Goal: Task Accomplishment & Management: Use online tool/utility

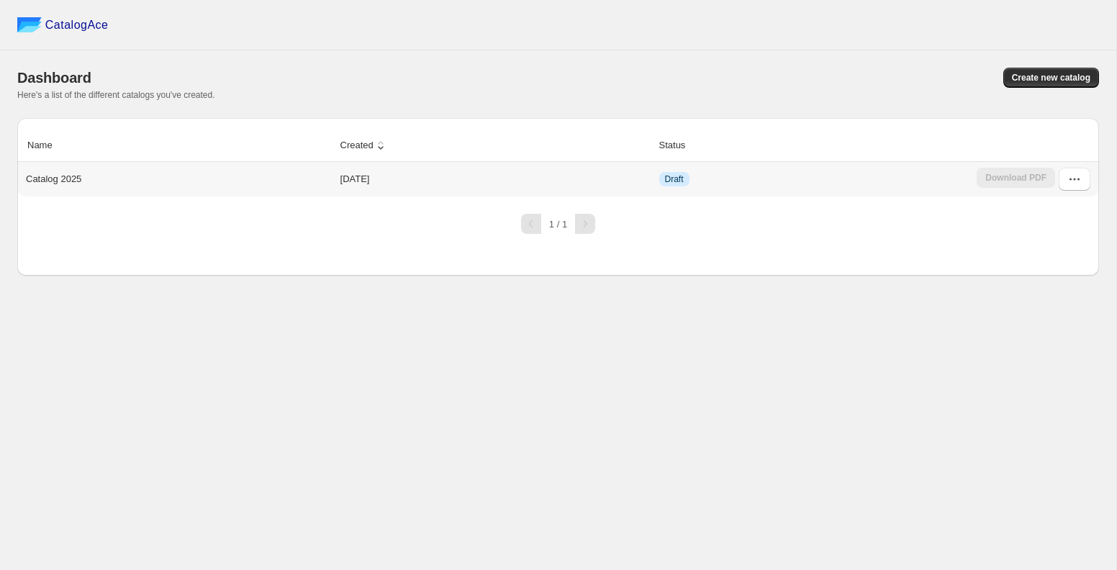
click at [391, 178] on td "[DATE]" at bounding box center [495, 179] width 319 height 35
click at [804, 185] on td "Draft" at bounding box center [814, 179] width 318 height 35
click at [48, 181] on p "Catalog 2025" at bounding box center [53, 179] width 55 height 14
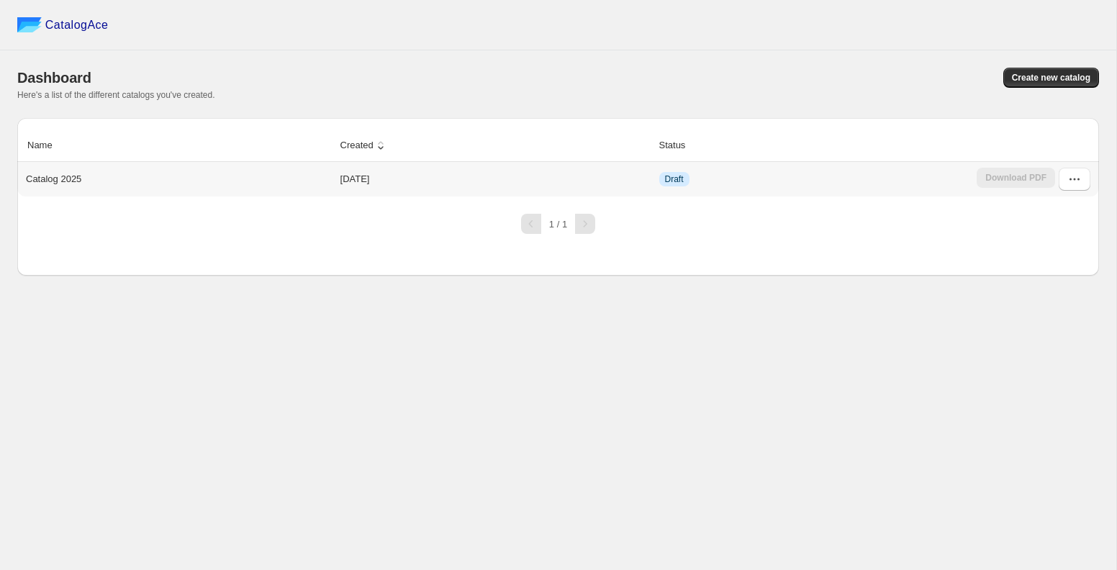
click at [435, 186] on td "[DATE]" at bounding box center [495, 179] width 319 height 35
click at [681, 176] on span "Draft" at bounding box center [674, 179] width 19 height 12
click at [1074, 176] on icon "button" at bounding box center [1074, 179] width 14 height 14
click at [1073, 292] on button "Edit" at bounding box center [1060, 283] width 83 height 23
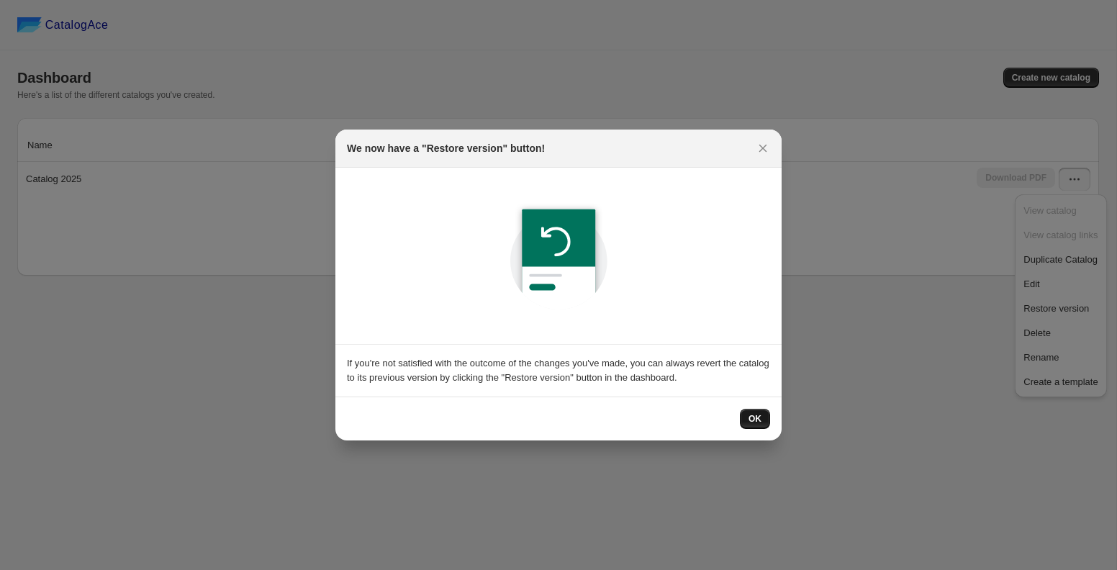
click at [750, 419] on span "OK" at bounding box center [754, 419] width 13 height 12
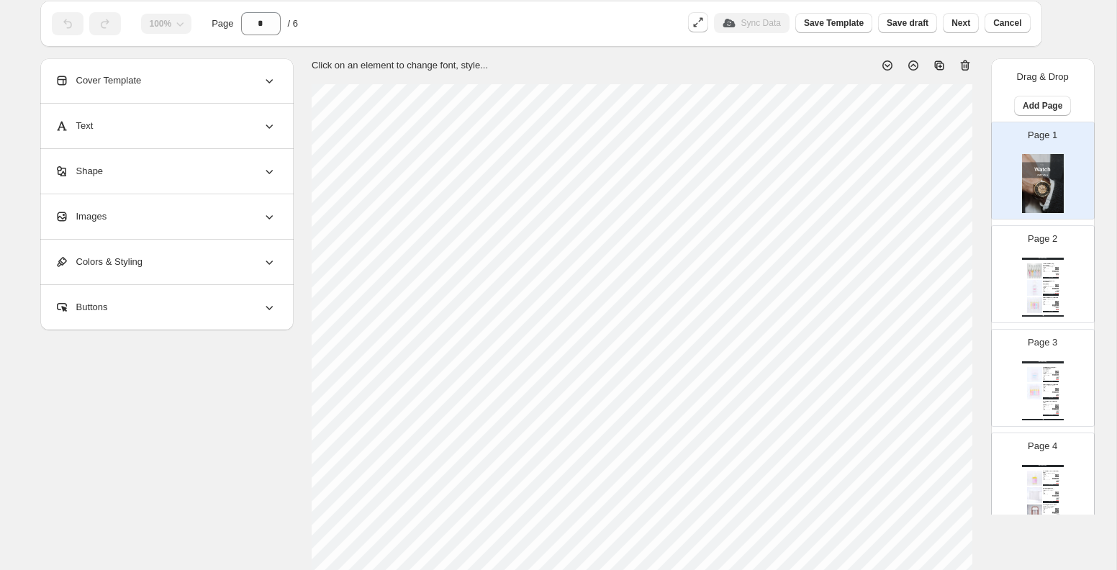
scroll to position [46, 0]
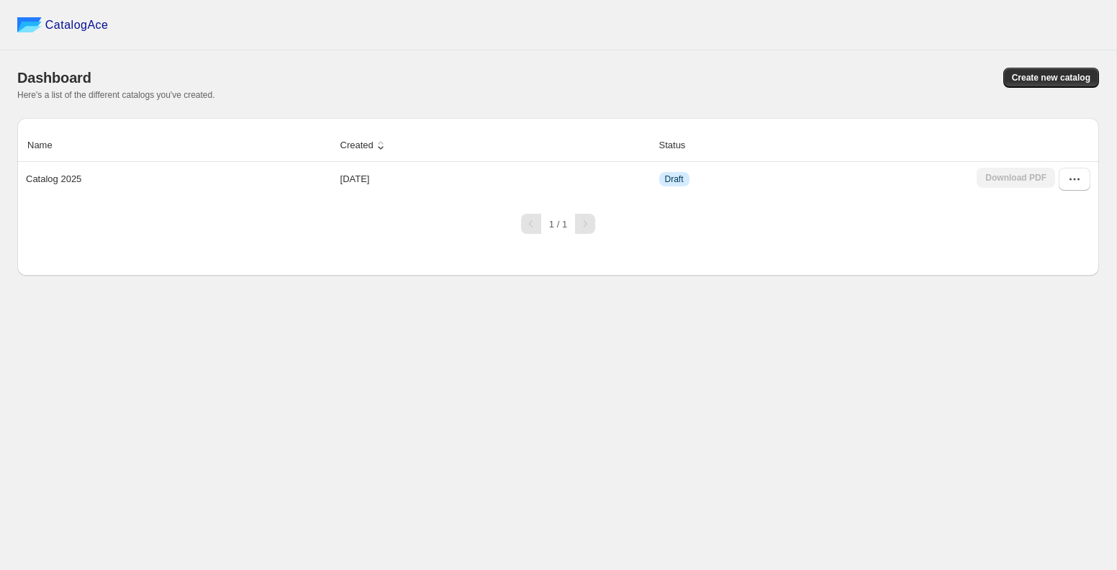
click at [112, 381] on div "CatalogAce Dashboard Create new catalog Here's a list of the different catalogs…" at bounding box center [558, 285] width 1116 height 570
